Goal: Transaction & Acquisition: Purchase product/service

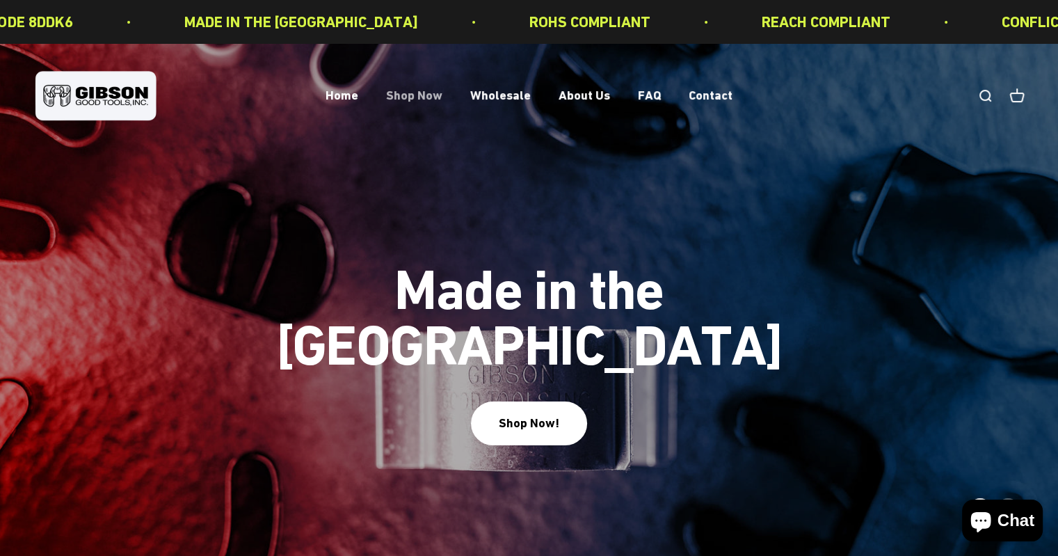
click at [414, 95] on link "Shop Now" at bounding box center [414, 95] width 56 height 15
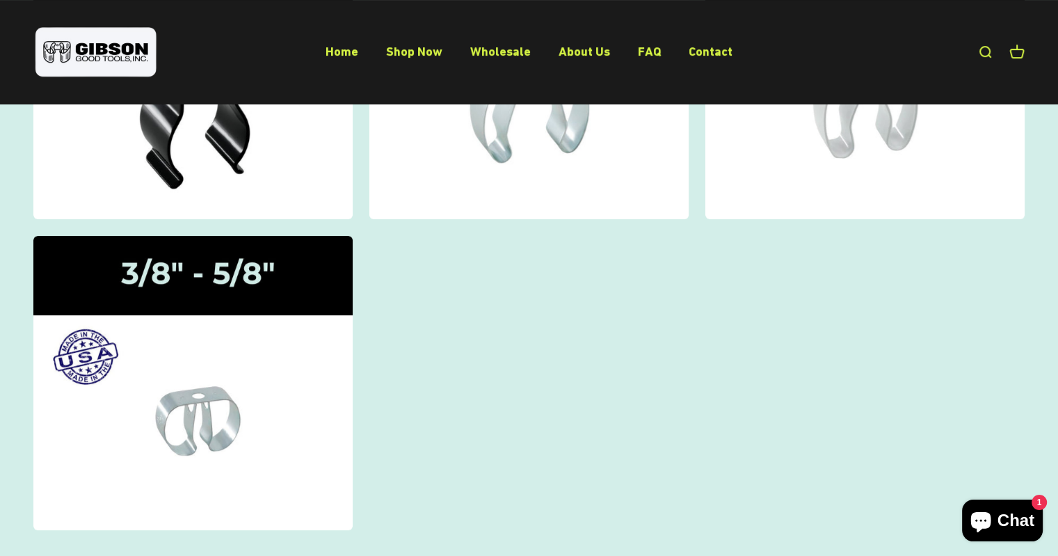
scroll to position [209, 0]
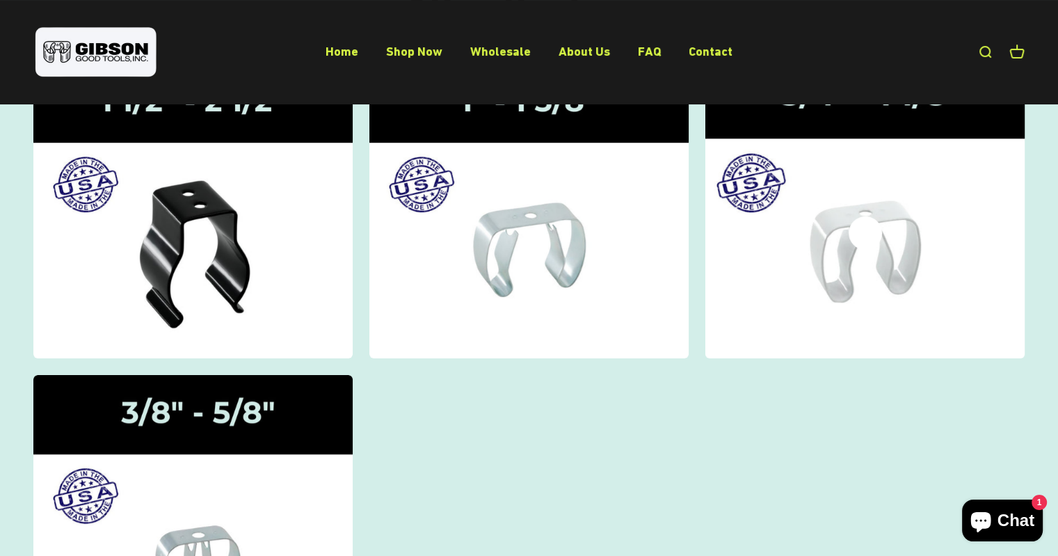
click at [865, 248] on icon at bounding box center [865, 232] width 33 height 33
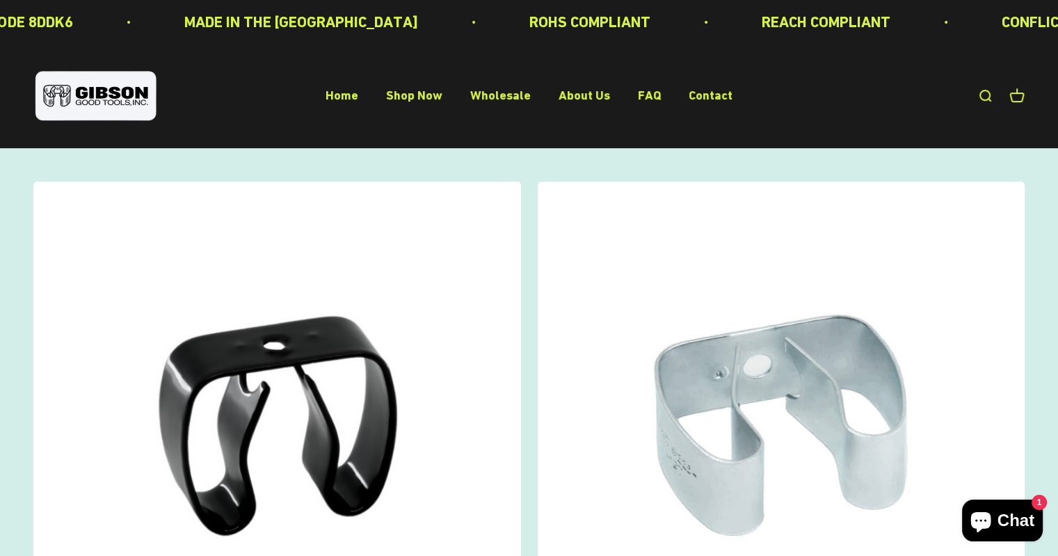
click at [774, 369] on img at bounding box center [782, 426] width 488 height 488
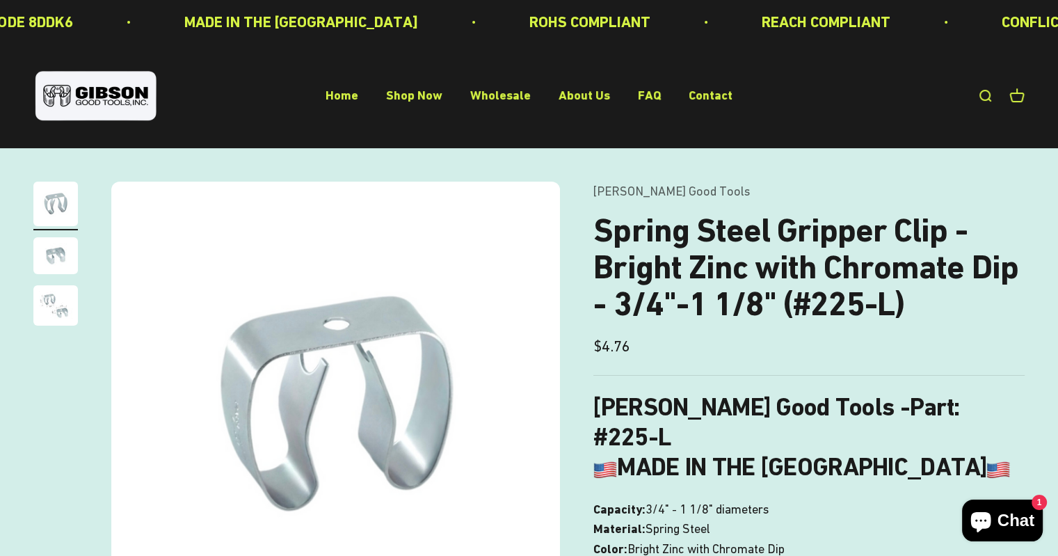
scroll to position [209, 0]
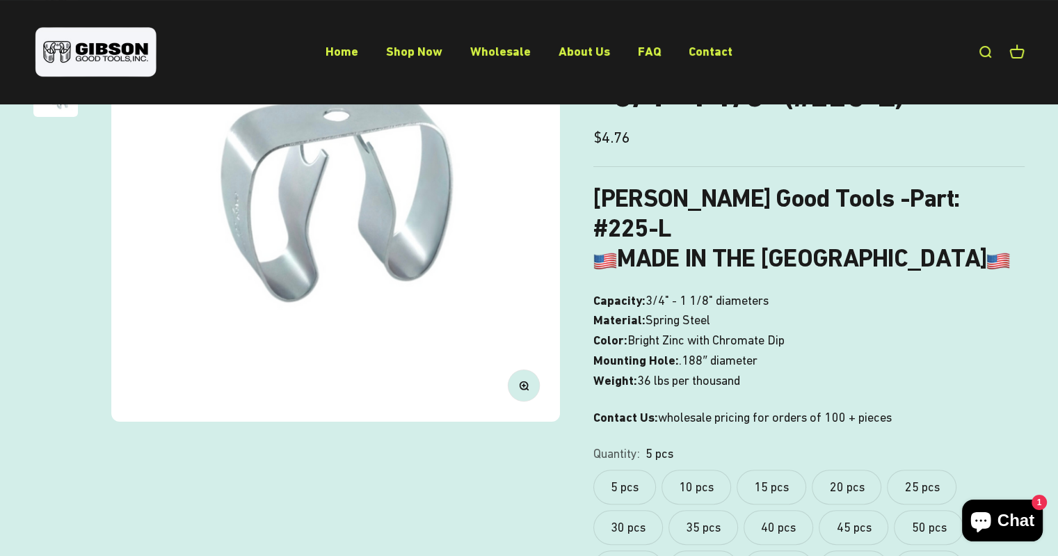
click at [699, 470] on label "10 pcs" at bounding box center [697, 487] width 70 height 35
click at [625, 470] on label "5 pcs" at bounding box center [624, 487] width 63 height 35
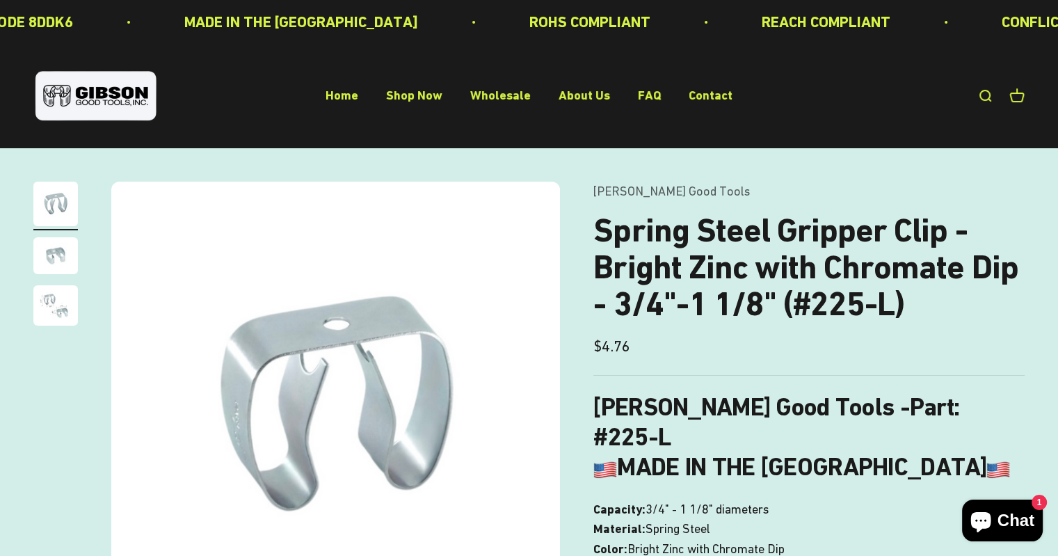
click at [50, 245] on img "Go to item 2" at bounding box center [55, 255] width 45 height 37
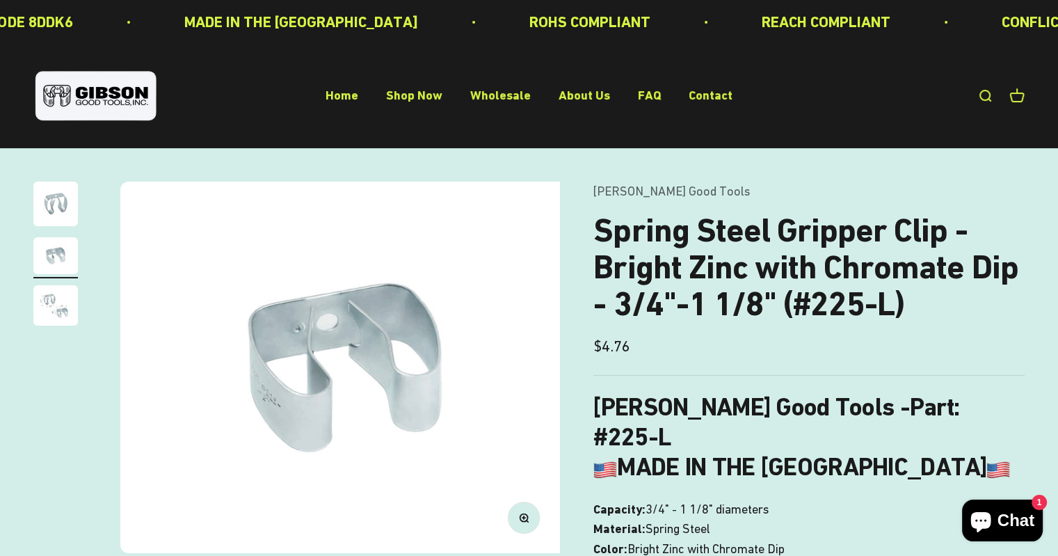
scroll to position [0, 465]
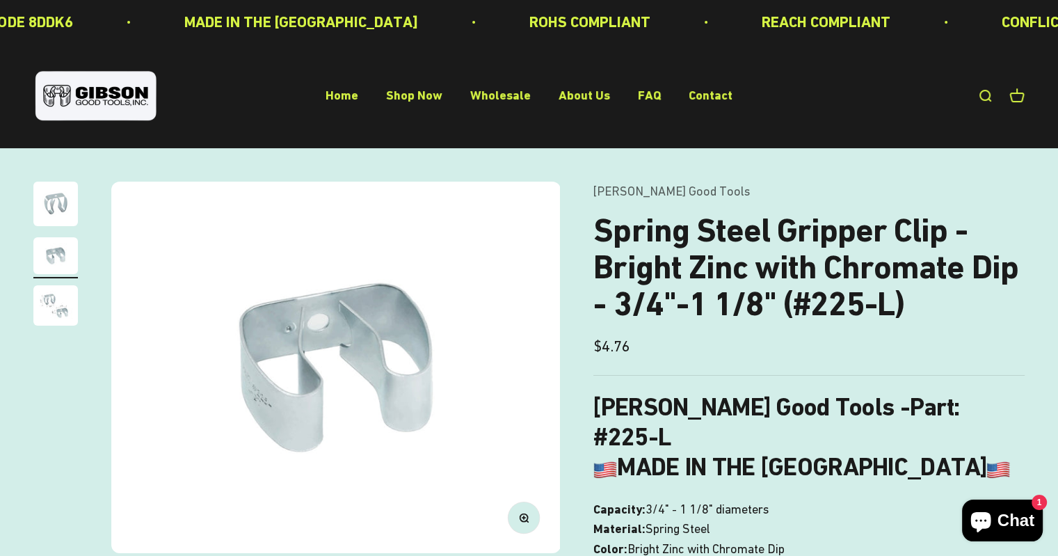
click at [61, 308] on img "Go to item 3" at bounding box center [55, 305] width 45 height 40
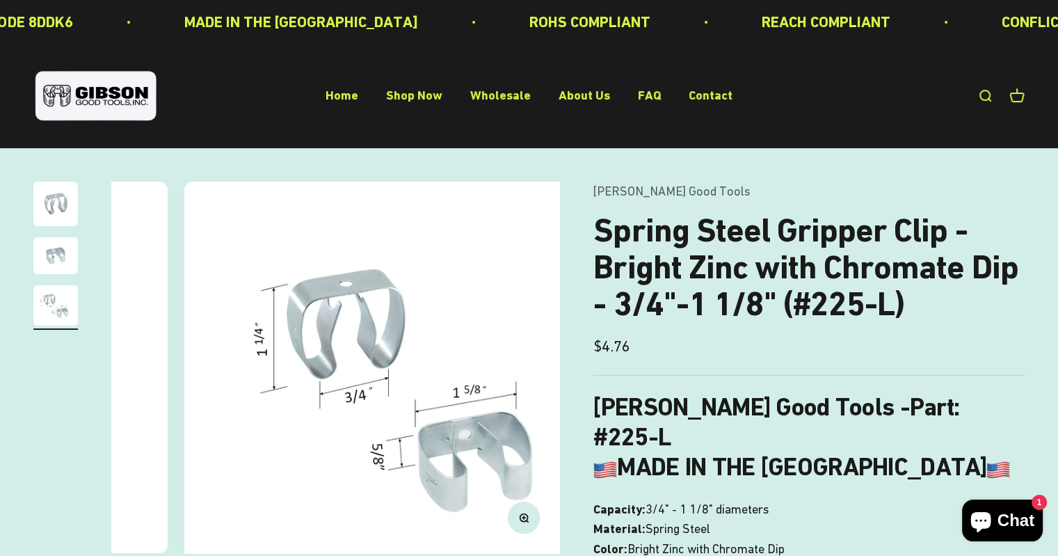
scroll to position [0, 931]
